Goal: Information Seeking & Learning: Learn about a topic

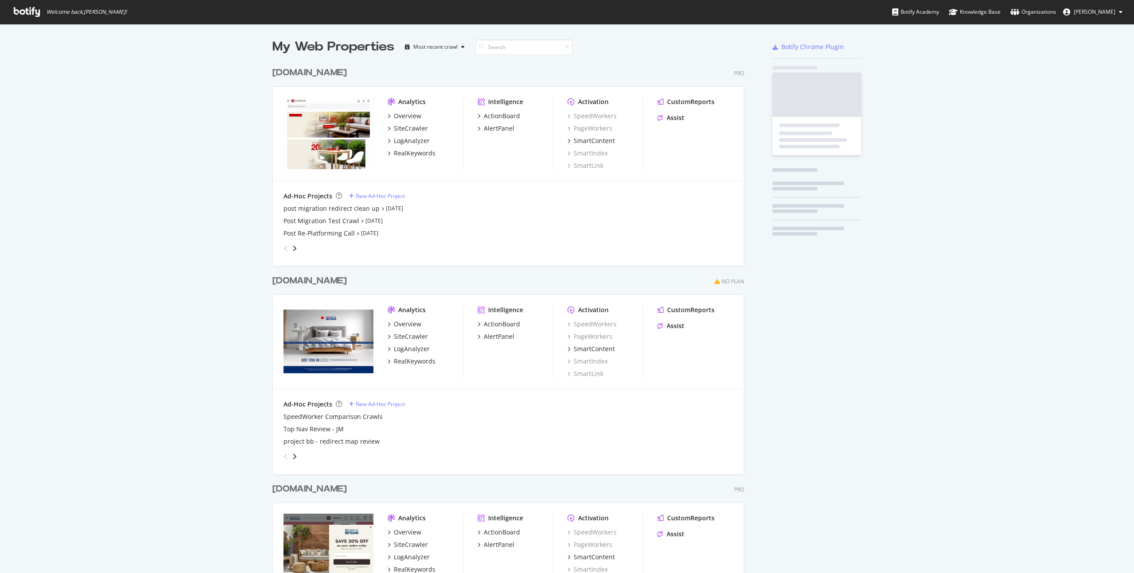
scroll to position [624, 479]
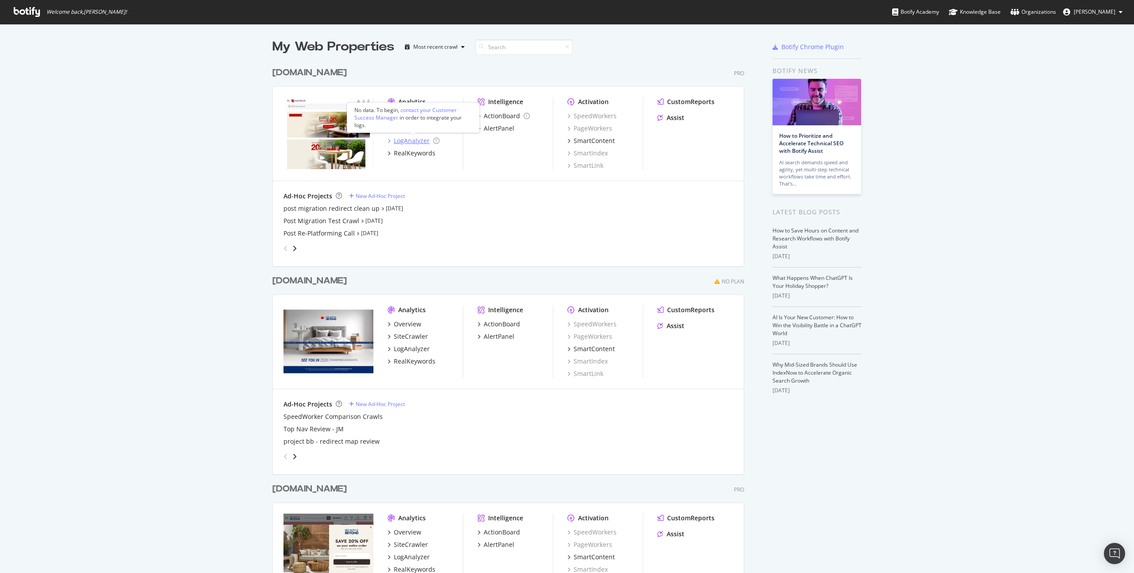
click at [411, 144] on div "LogAnalyzer" at bounding box center [412, 140] width 36 height 9
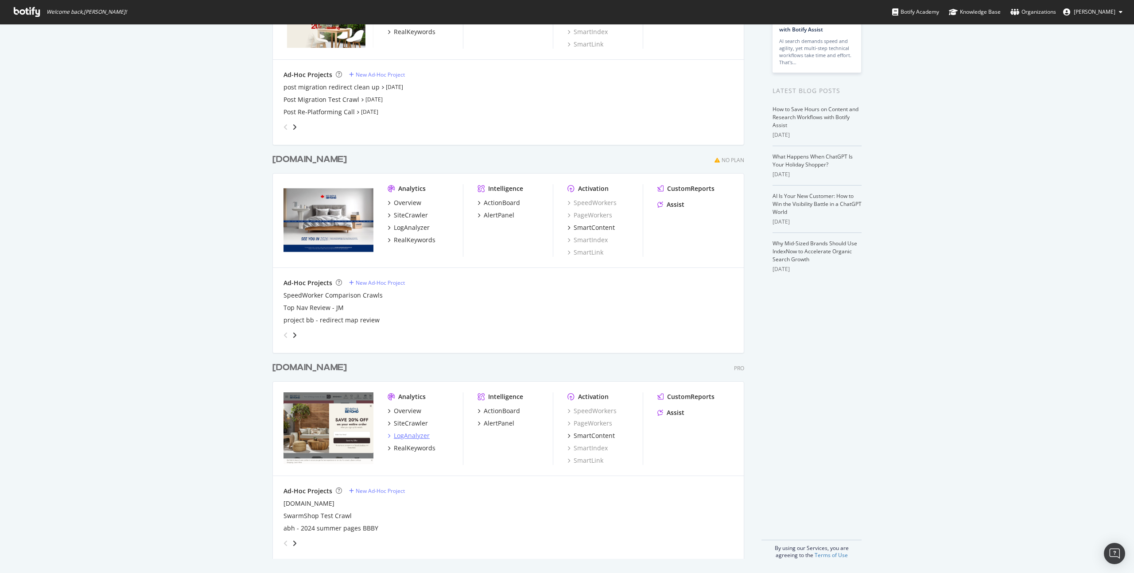
click at [417, 434] on div "LogAnalyzer" at bounding box center [412, 435] width 36 height 9
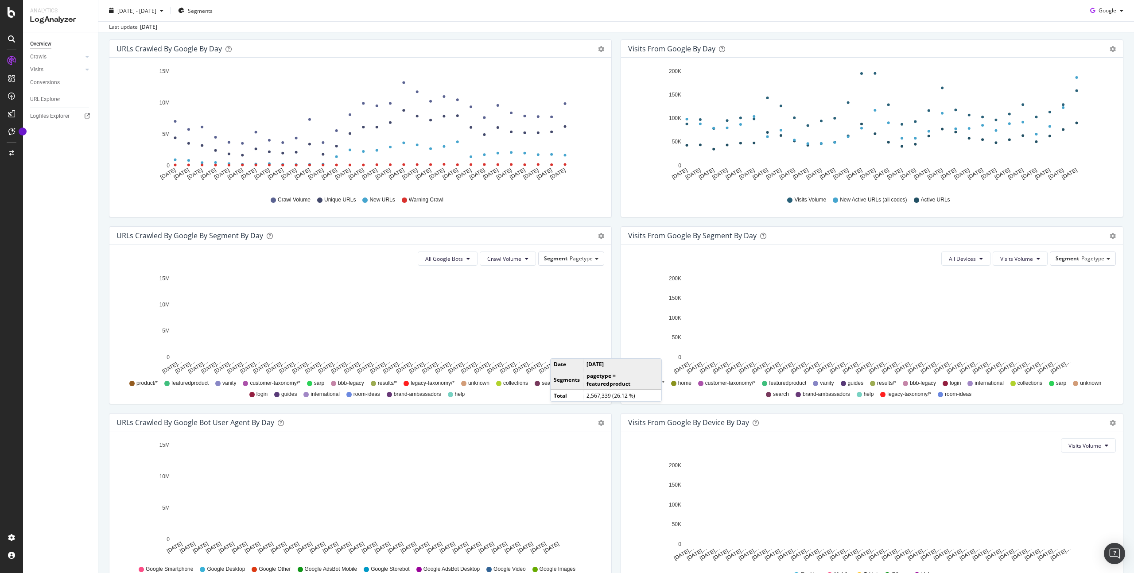
scroll to position [165, 0]
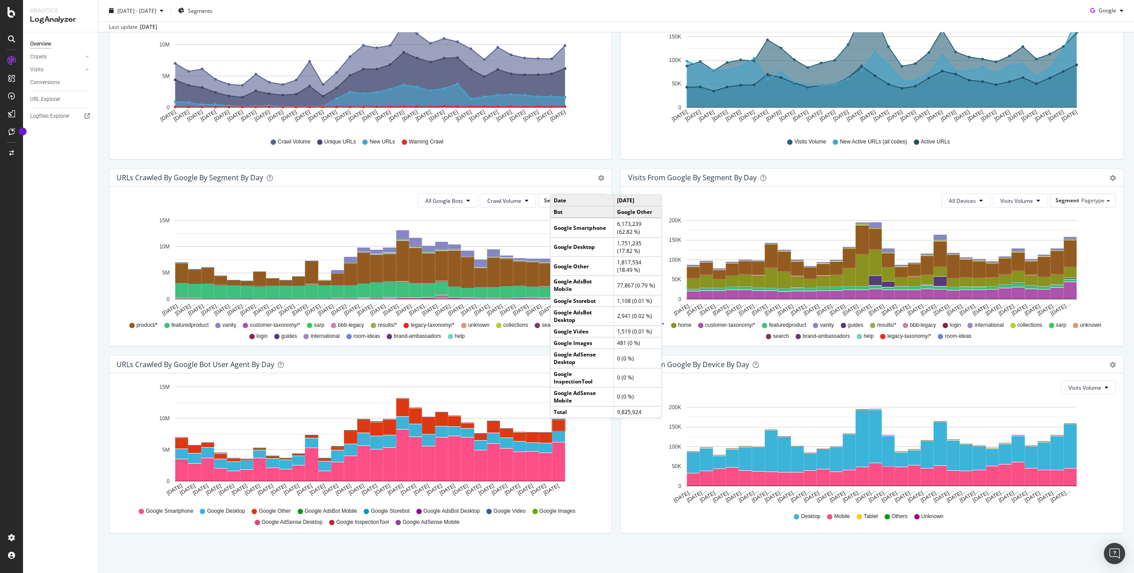
click at [559, 427] on rect "A chart." at bounding box center [558, 425] width 13 height 11
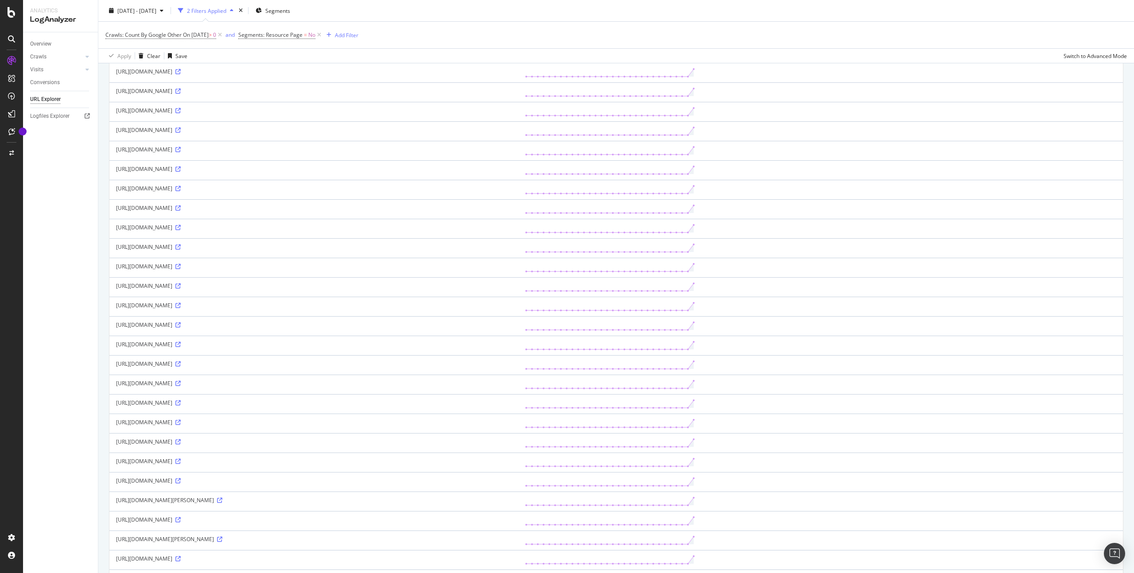
scroll to position [351, 0]
drag, startPoint x: 426, startPoint y: 269, endPoint x: 441, endPoint y: 269, distance: 14.6
click at [441, 230] on div "[URL][DOMAIN_NAME]" at bounding box center [313, 226] width 395 height 8
drag, startPoint x: 480, startPoint y: 268, endPoint x: 499, endPoint y: 269, distance: 19.5
click at [499, 230] on div "[URL][DOMAIN_NAME]" at bounding box center [313, 226] width 395 height 8
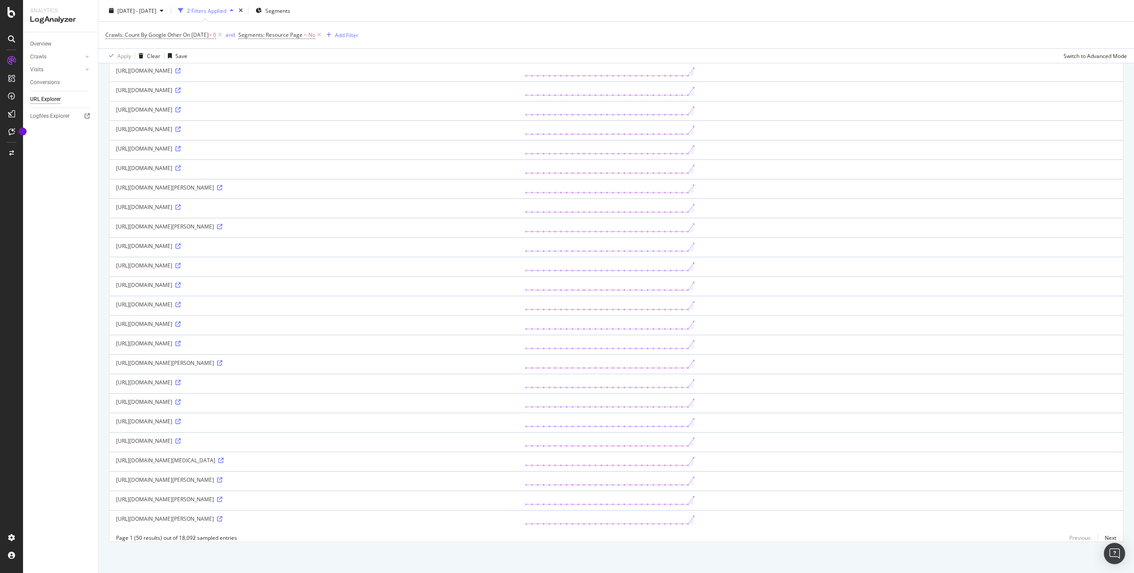
scroll to position [0, 0]
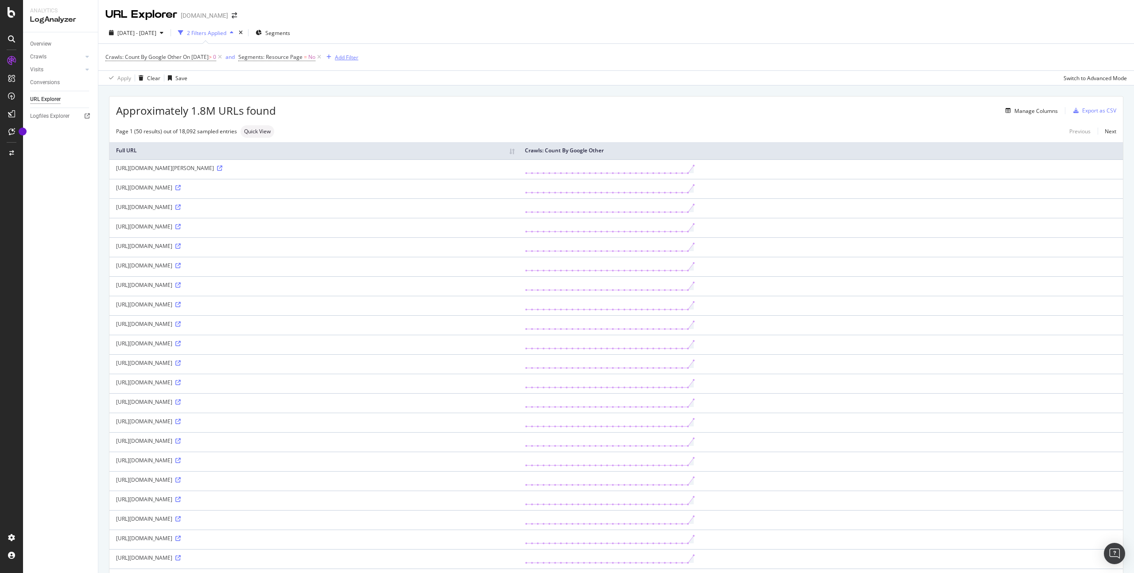
click at [356, 56] on div "Add Filter" at bounding box center [346, 58] width 23 height 8
click at [360, 121] on span "URLs (Logs)" at bounding box center [362, 120] width 29 height 8
click at [360, 131] on span "URL Scheme" at bounding box center [368, 132] width 31 height 8
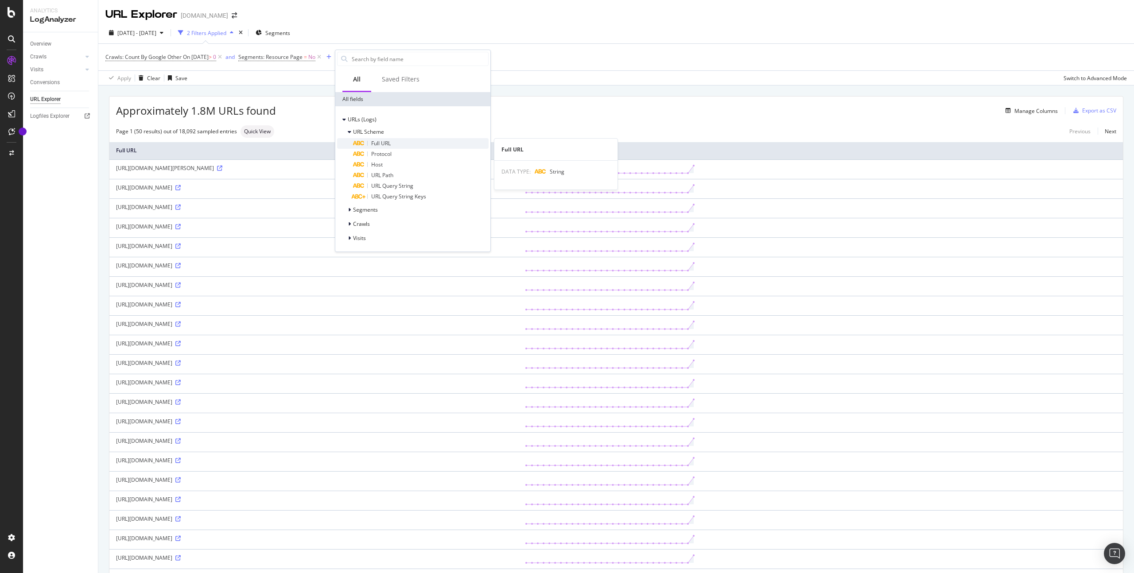
click at [384, 144] on span "Full URL" at bounding box center [380, 143] width 19 height 8
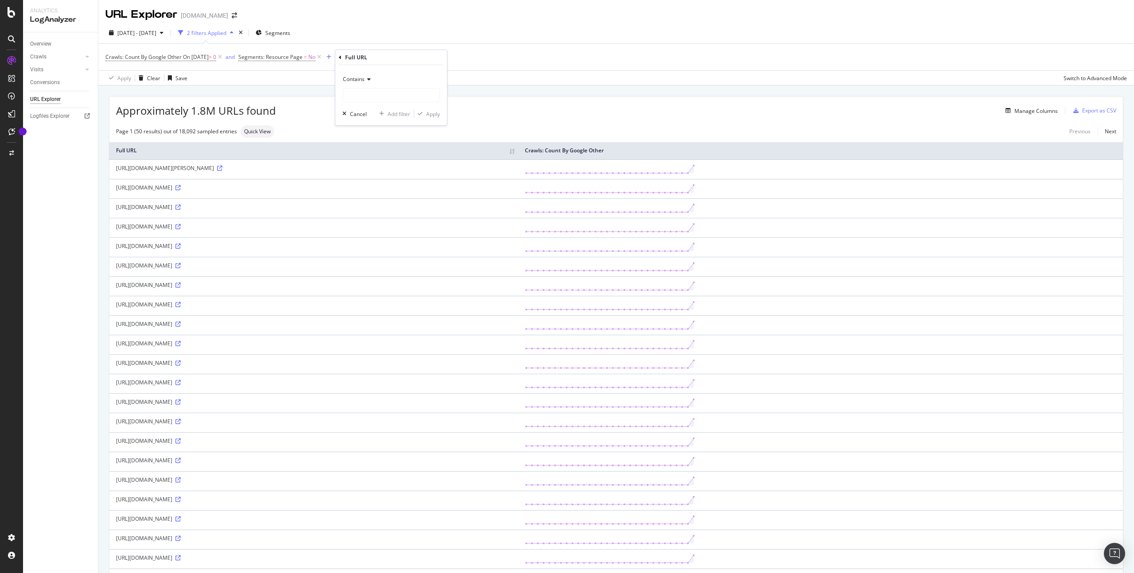
click at [361, 75] on span "Contains" at bounding box center [354, 79] width 22 height 8
click at [374, 177] on span "Doesn't contain" at bounding box center [366, 178] width 39 height 8
click at [384, 92] on input "text" at bounding box center [391, 95] width 97 height 14
type input "buybuybaby"
click at [441, 118] on div "Doesn't contain buybuybaby Cancel Add filter Apply" at bounding box center [391, 95] width 112 height 60
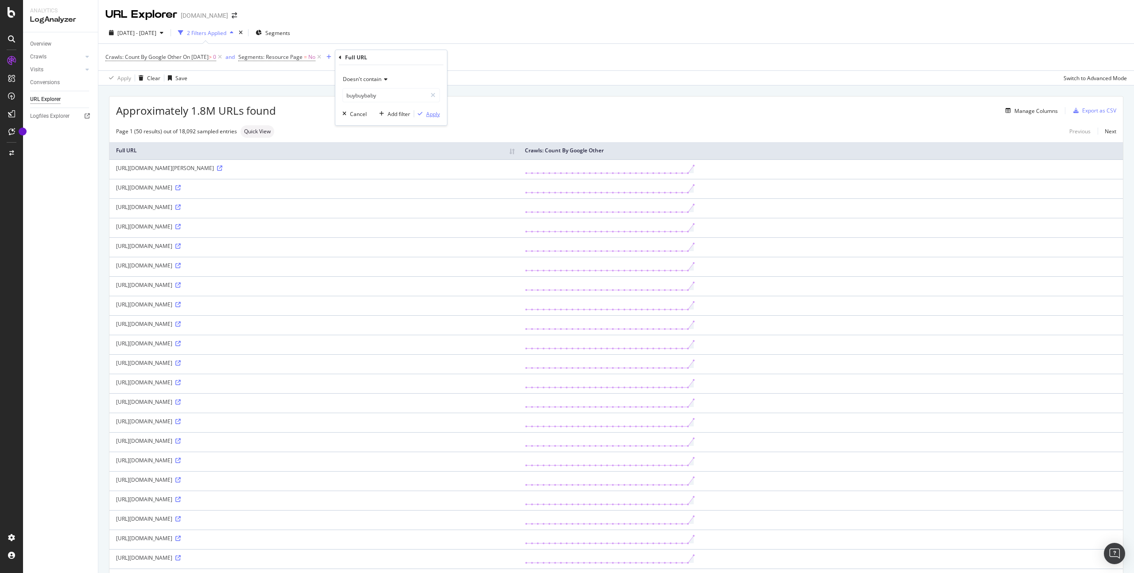
click at [432, 116] on div "Apply" at bounding box center [433, 114] width 14 height 8
click at [181, 444] on icon at bounding box center [177, 440] width 5 height 5
